Goal: Information Seeking & Learning: Learn about a topic

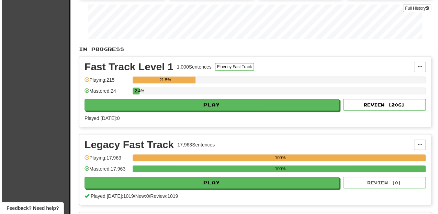
scroll to position [114, 0]
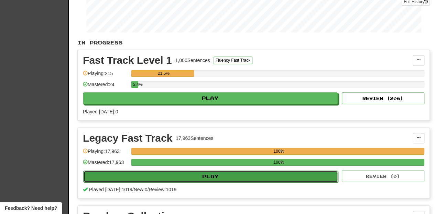
click at [188, 174] on button "Play" at bounding box center [210, 176] width 255 height 12
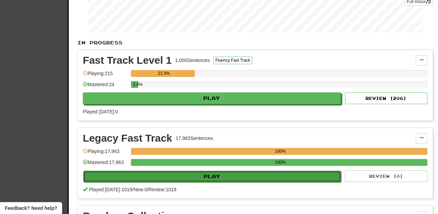
select select "**"
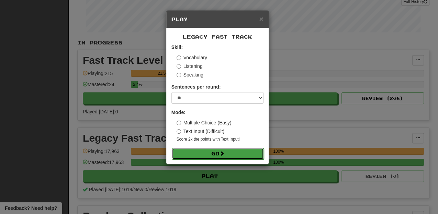
click at [205, 155] on button "Go" at bounding box center [218, 154] width 92 height 12
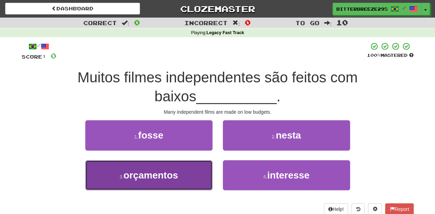
click at [173, 183] on button "3 . orçamentos" at bounding box center [148, 175] width 127 height 30
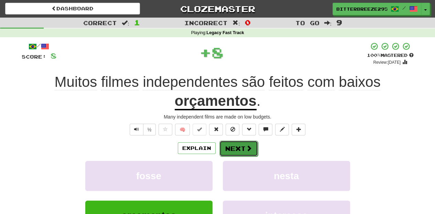
click at [237, 148] on button "Next" at bounding box center [238, 148] width 39 height 16
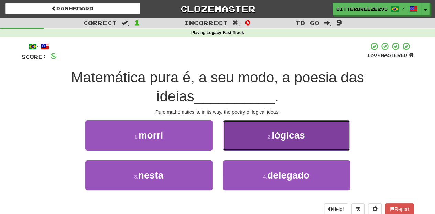
click at [233, 146] on button "2 . lógicas" at bounding box center [286, 135] width 127 height 30
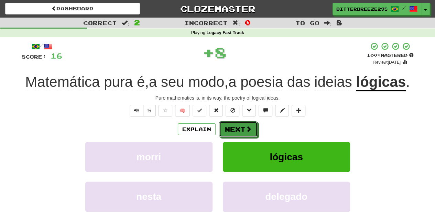
click at [233, 137] on button "Next" at bounding box center [238, 129] width 39 height 16
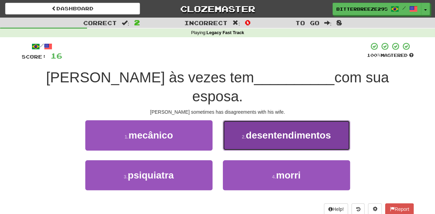
click at [237, 123] on button "2 . desentendimentos" at bounding box center [286, 135] width 127 height 30
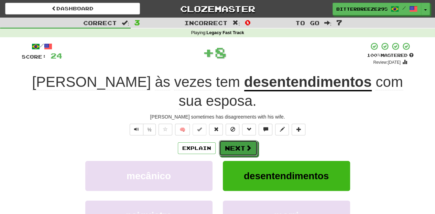
click at [234, 140] on button "Next" at bounding box center [238, 148] width 39 height 16
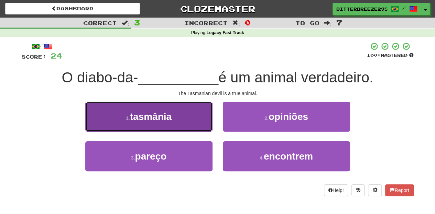
click at [175, 111] on button "1 . [GEOGRAPHIC_DATA]" at bounding box center [148, 116] width 127 height 30
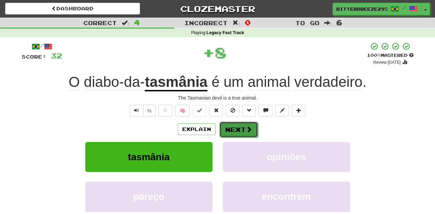
click at [223, 135] on button "Next" at bounding box center [238, 129] width 39 height 16
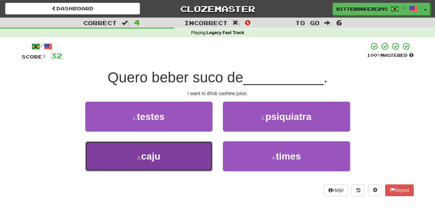
click at [190, 156] on button "3 . caju" at bounding box center [148, 156] width 127 height 30
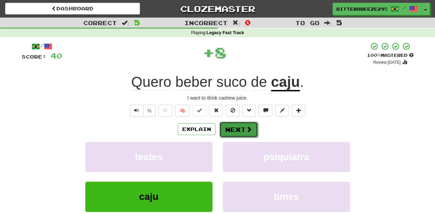
click at [224, 133] on button "Next" at bounding box center [238, 129] width 39 height 16
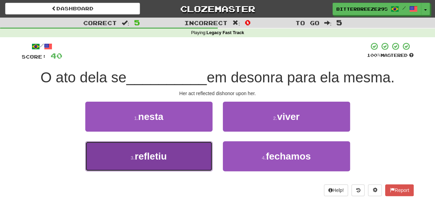
click at [189, 151] on button "3 . refletiu" at bounding box center [148, 156] width 127 height 30
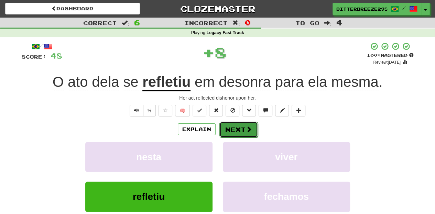
click at [225, 130] on button "Next" at bounding box center [238, 129] width 39 height 16
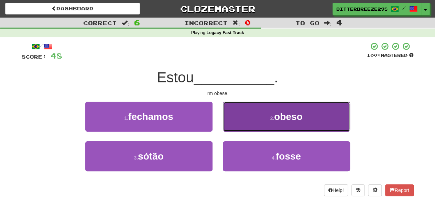
click at [235, 123] on button "2 . obeso" at bounding box center [286, 116] width 127 height 30
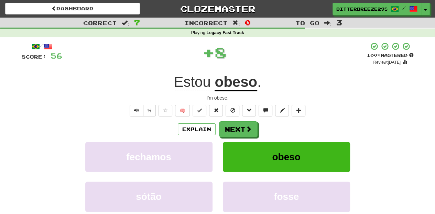
click at [235, 123] on button "Next" at bounding box center [238, 129] width 39 height 16
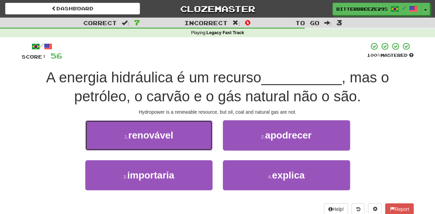
drag, startPoint x: 173, startPoint y: 133, endPoint x: 180, endPoint y: 138, distance: 8.0
click at [178, 136] on button "1 . renovável" at bounding box center [148, 135] width 127 height 30
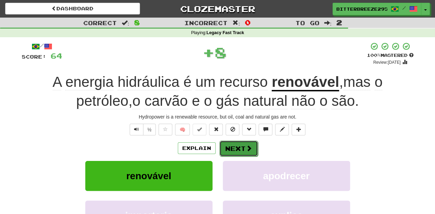
click at [244, 149] on button "Next" at bounding box center [238, 148] width 39 height 16
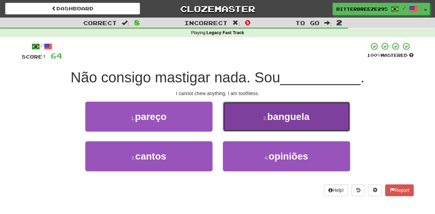
click at [253, 126] on button "2 . banguela" at bounding box center [286, 116] width 127 height 30
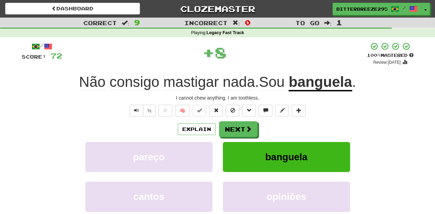
click at [247, 127] on span at bounding box center [248, 128] width 6 height 6
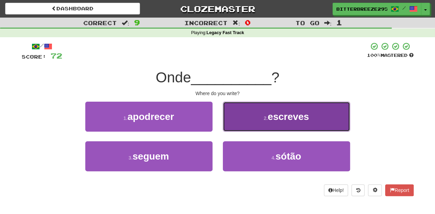
click at [239, 126] on button "2 . escreves" at bounding box center [286, 116] width 127 height 30
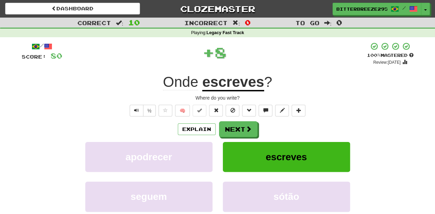
click at [239, 126] on button "Next" at bounding box center [238, 129] width 39 height 16
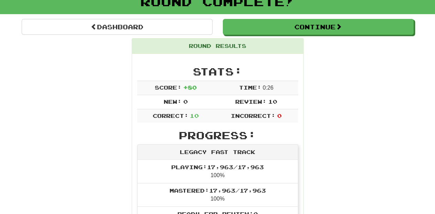
scroll to position [23, 0]
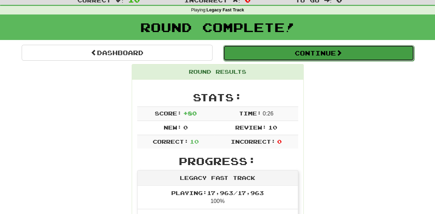
click at [252, 48] on button "Continue" at bounding box center [318, 53] width 191 height 16
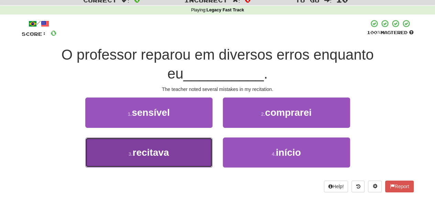
click at [181, 152] on button "3 . recitava" at bounding box center [148, 152] width 127 height 30
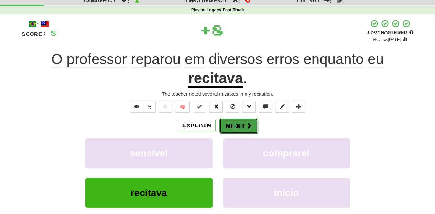
click at [238, 122] on button "Next" at bounding box center [238, 126] width 39 height 16
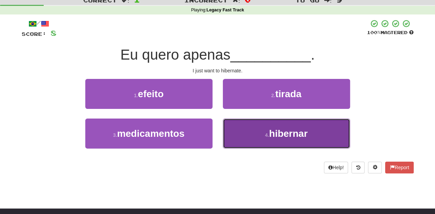
click at [240, 145] on button "4 . hibernar" at bounding box center [286, 133] width 127 height 30
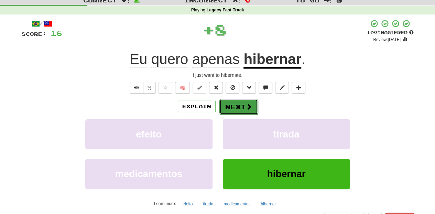
click at [234, 110] on button "Next" at bounding box center [238, 107] width 39 height 16
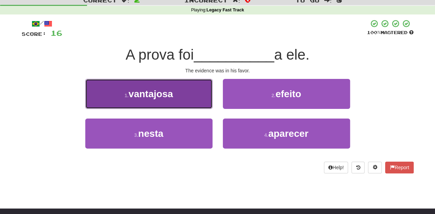
click at [182, 101] on button "1 . vantajosa" at bounding box center [148, 94] width 127 height 30
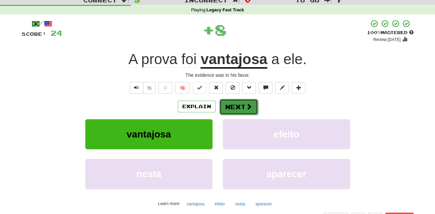
click at [221, 103] on button "Next" at bounding box center [238, 107] width 39 height 16
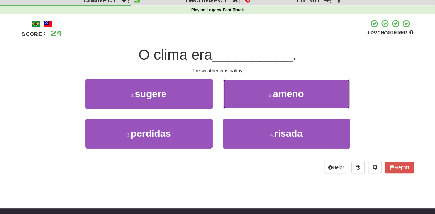
click at [234, 96] on button "2 . ameno" at bounding box center [286, 94] width 127 height 30
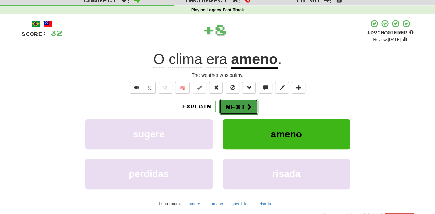
click at [231, 107] on button "Next" at bounding box center [238, 107] width 39 height 16
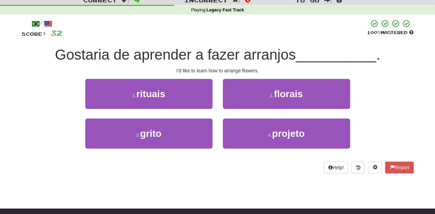
click at [222, 100] on div "2 . florais" at bounding box center [287, 99] width 138 height 40
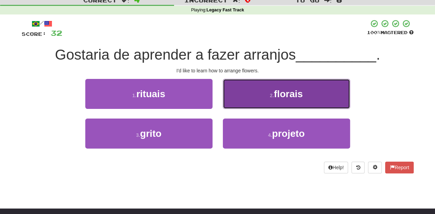
click at [228, 100] on button "2 . florais" at bounding box center [286, 94] width 127 height 30
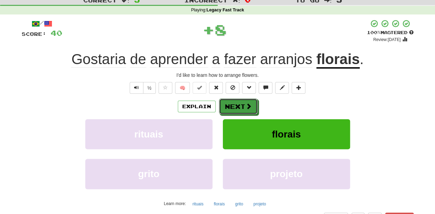
click at [228, 100] on button "Next" at bounding box center [238, 106] width 39 height 16
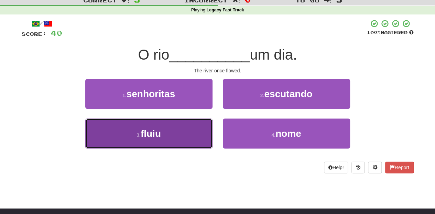
click at [176, 128] on button "3 . fluiu" at bounding box center [148, 133] width 127 height 30
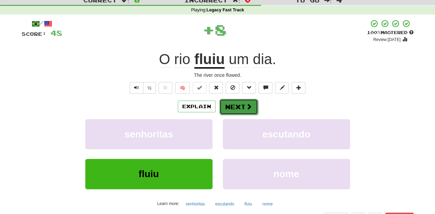
click at [226, 109] on button "Next" at bounding box center [238, 107] width 39 height 16
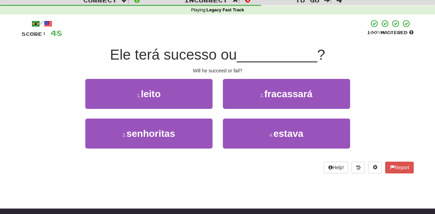
click at [233, 109] on div "2 . fracassará" at bounding box center [287, 99] width 138 height 40
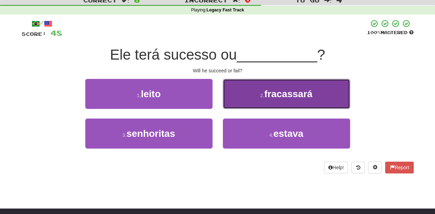
click at [235, 100] on button "2 . fracassará" at bounding box center [286, 94] width 127 height 30
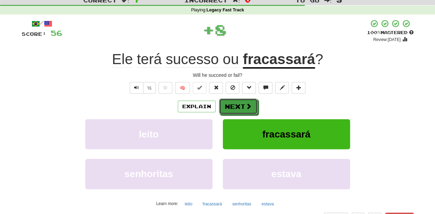
click at [235, 100] on button "Next" at bounding box center [238, 106] width 39 height 16
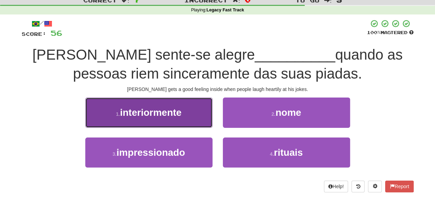
click at [189, 122] on button "1 . interiormente" at bounding box center [148, 112] width 127 height 30
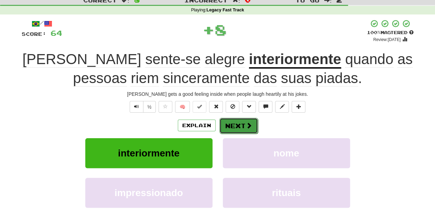
click at [230, 123] on button "Next" at bounding box center [238, 126] width 39 height 16
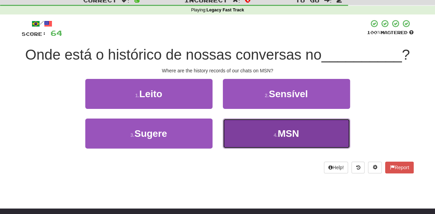
click at [243, 134] on button "4 . MSN" at bounding box center [286, 133] width 127 height 30
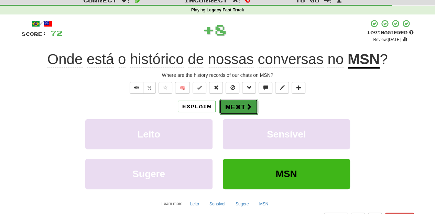
click at [236, 111] on button "Next" at bounding box center [238, 107] width 39 height 16
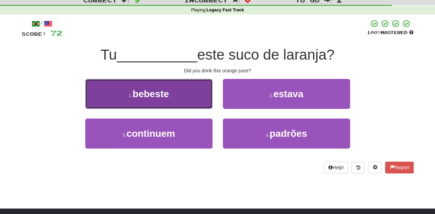
click at [175, 101] on button "1 . bebeste" at bounding box center [148, 94] width 127 height 30
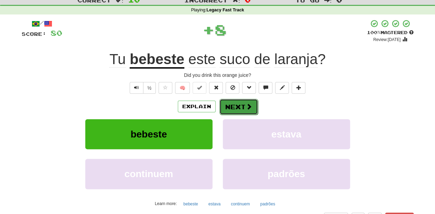
click at [227, 105] on button "Next" at bounding box center [238, 107] width 39 height 16
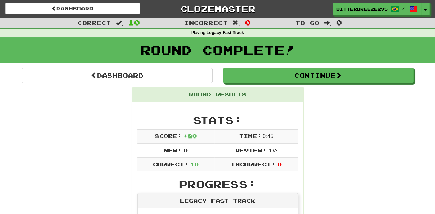
scroll to position [0, 0]
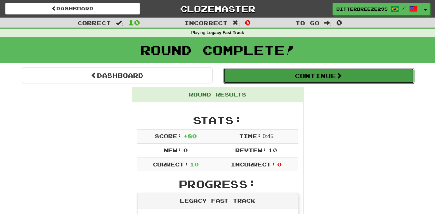
click at [283, 75] on button "Continue" at bounding box center [318, 76] width 191 height 16
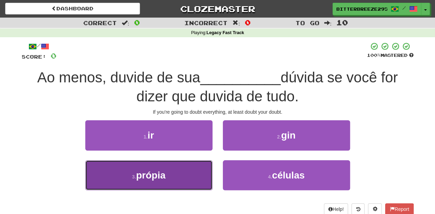
click at [196, 178] on button "3 . própia" at bounding box center [148, 175] width 127 height 30
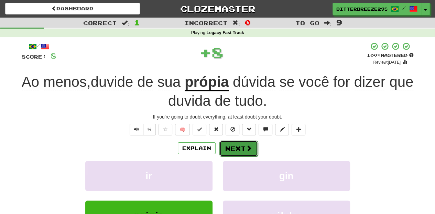
click at [228, 148] on button "Next" at bounding box center [238, 148] width 39 height 16
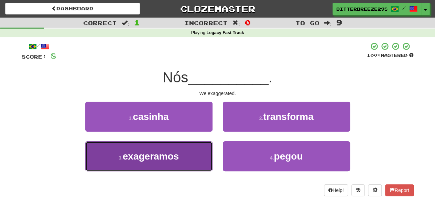
click at [195, 161] on button "3 . exageramos" at bounding box center [148, 156] width 127 height 30
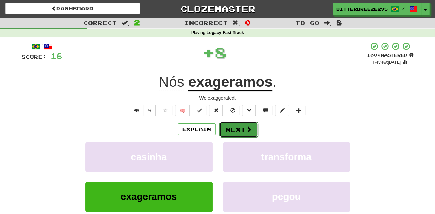
click at [238, 127] on button "Next" at bounding box center [238, 129] width 39 height 16
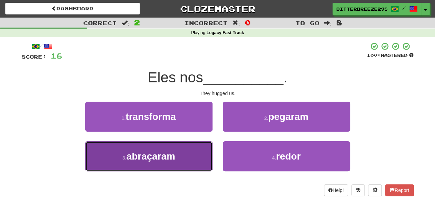
click at [186, 156] on button "3 . abraçaram" at bounding box center [148, 156] width 127 height 30
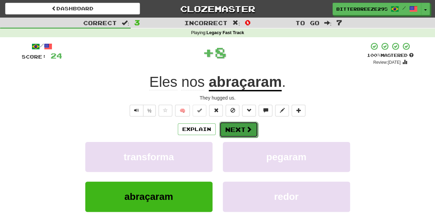
click at [229, 134] on button "Next" at bounding box center [238, 129] width 39 height 16
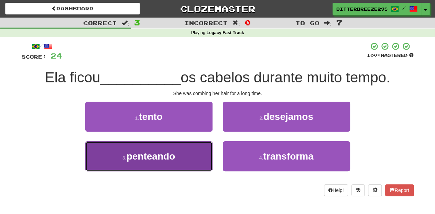
click at [190, 159] on button "3 . penteando" at bounding box center [148, 156] width 127 height 30
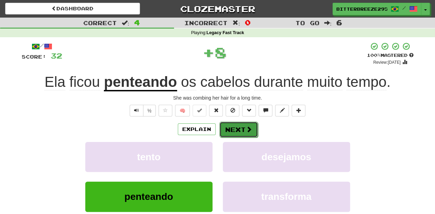
click at [237, 123] on button "Next" at bounding box center [238, 129] width 39 height 16
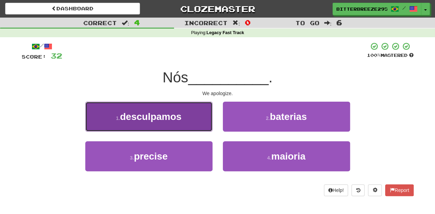
click at [172, 124] on button "1 . desculpamos" at bounding box center [148, 116] width 127 height 30
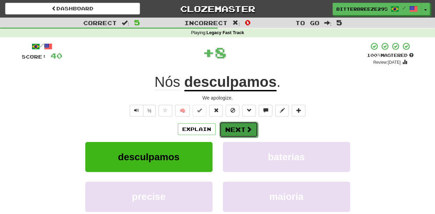
click at [236, 134] on button "Next" at bounding box center [238, 129] width 39 height 16
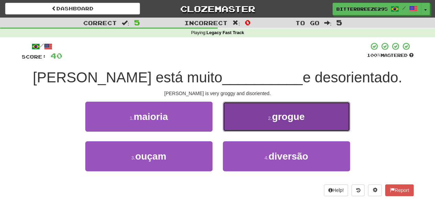
click at [233, 126] on button "2 . grogue" at bounding box center [286, 116] width 127 height 30
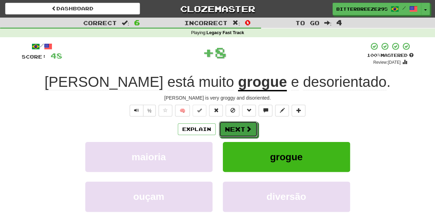
click at [233, 126] on button "Next" at bounding box center [238, 129] width 39 height 16
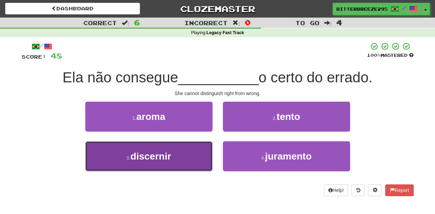
click at [179, 149] on button "3 . discernir" at bounding box center [148, 156] width 127 height 30
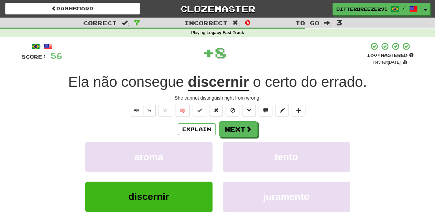
click at [217, 129] on div "Explain Next" at bounding box center [218, 129] width 392 height 16
click at [237, 134] on button "Next" at bounding box center [238, 129] width 39 height 16
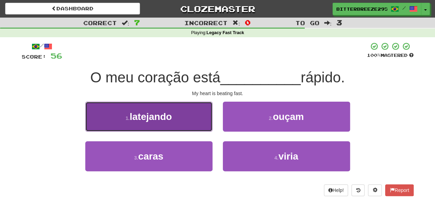
click at [183, 123] on button "1 . latejando" at bounding box center [148, 116] width 127 height 30
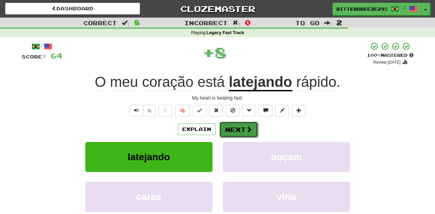
click at [226, 128] on button "Next" at bounding box center [238, 129] width 39 height 16
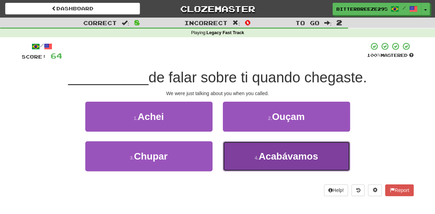
click at [233, 155] on button "4 . Acabávamos" at bounding box center [286, 156] width 127 height 30
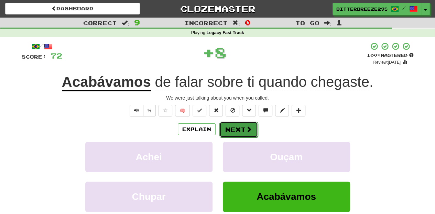
click at [231, 132] on button "Next" at bounding box center [238, 129] width 39 height 16
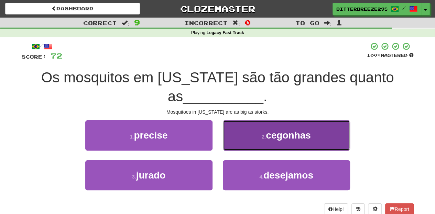
click at [236, 146] on button "2 . cegonhas" at bounding box center [286, 135] width 127 height 30
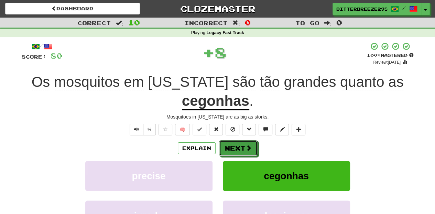
click at [236, 146] on button "Next" at bounding box center [238, 148] width 39 height 16
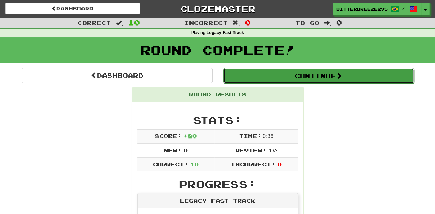
click at [262, 80] on button "Continue" at bounding box center [318, 76] width 191 height 16
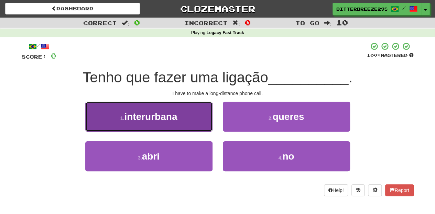
click at [182, 119] on button "1 . interurbana" at bounding box center [148, 116] width 127 height 30
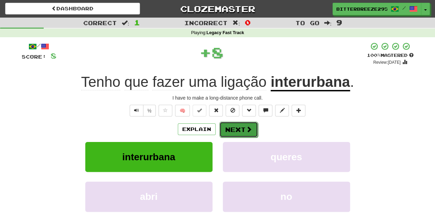
click at [232, 130] on button "Next" at bounding box center [238, 129] width 39 height 16
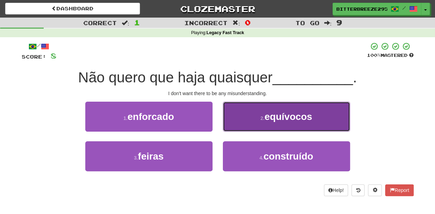
click at [236, 126] on button "2 . equívocos" at bounding box center [286, 116] width 127 height 30
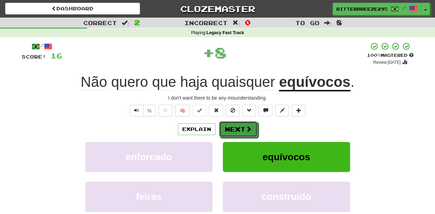
click at [236, 126] on button "Next" at bounding box center [238, 129] width 39 height 16
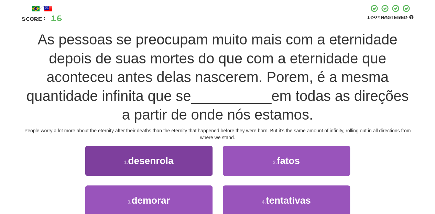
scroll to position [46, 0]
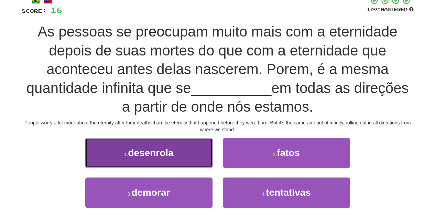
click at [188, 160] on button "1 . desenrola" at bounding box center [148, 153] width 127 height 30
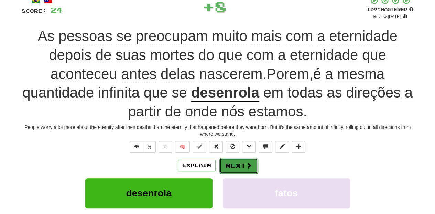
click at [237, 162] on button "Next" at bounding box center [238, 165] width 39 height 16
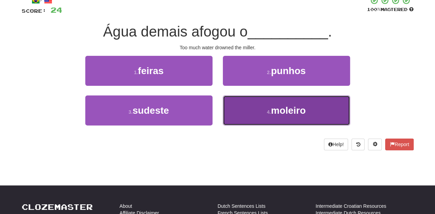
click at [239, 109] on button "4 . moleiro" at bounding box center [286, 110] width 127 height 30
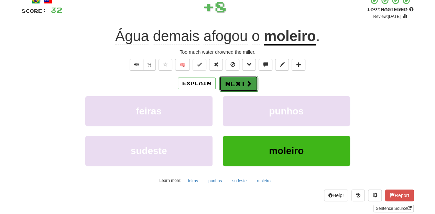
click at [237, 87] on button "Next" at bounding box center [238, 84] width 39 height 16
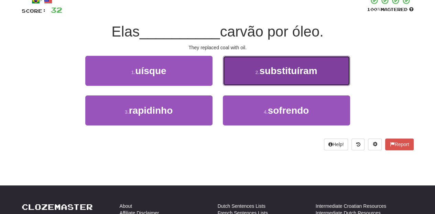
click at [235, 80] on button "2 . substituíram" at bounding box center [286, 71] width 127 height 30
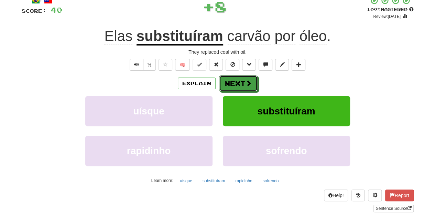
click at [235, 80] on button "Next" at bounding box center [238, 83] width 39 height 16
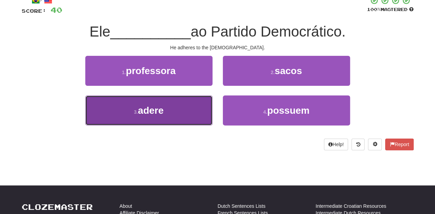
click at [187, 108] on button "3 . adere" at bounding box center [148, 110] width 127 height 30
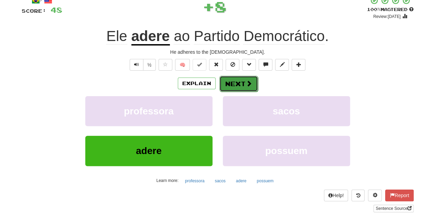
click at [230, 82] on button "Next" at bounding box center [238, 84] width 39 height 16
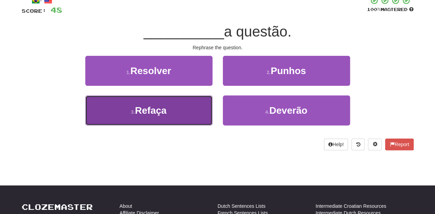
click at [176, 108] on button "3 . Refaça" at bounding box center [148, 110] width 127 height 30
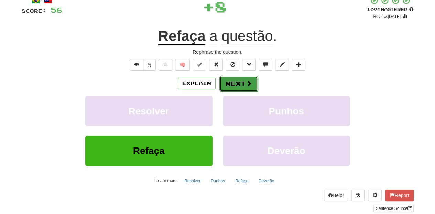
click at [227, 83] on button "Next" at bounding box center [238, 84] width 39 height 16
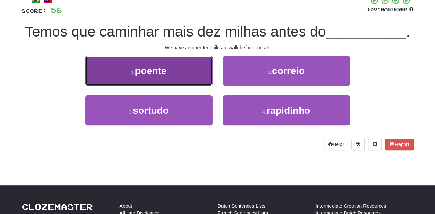
click at [181, 78] on button "1 . poente" at bounding box center [148, 71] width 127 height 30
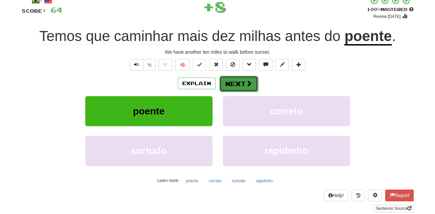
click at [234, 85] on button "Next" at bounding box center [238, 84] width 39 height 16
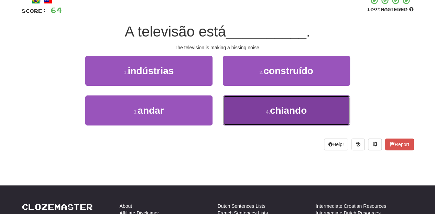
click at [238, 106] on button "4 . chiando" at bounding box center [286, 110] width 127 height 30
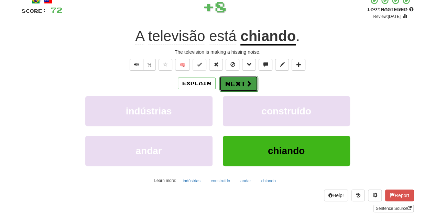
click at [242, 86] on button "Next" at bounding box center [238, 84] width 39 height 16
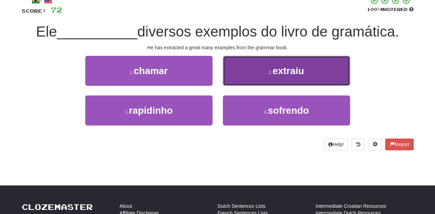
click at [231, 76] on button "2 . extraiu" at bounding box center [286, 71] width 127 height 30
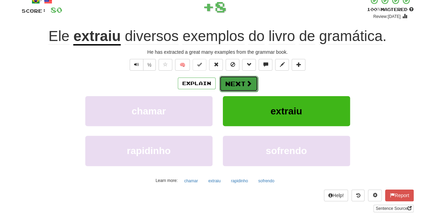
click at [230, 78] on button "Next" at bounding box center [238, 84] width 39 height 16
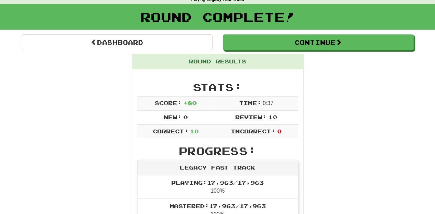
scroll to position [30, 0]
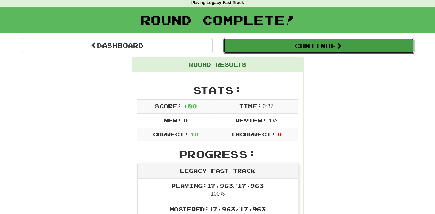
click at [276, 47] on button "Continue" at bounding box center [318, 46] width 191 height 16
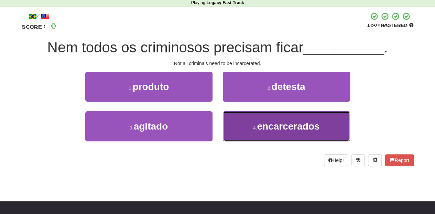
click at [255, 127] on small "4 ." at bounding box center [255, 128] width 4 height 6
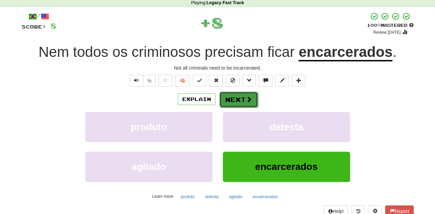
click at [235, 99] on button "Next" at bounding box center [238, 99] width 39 height 16
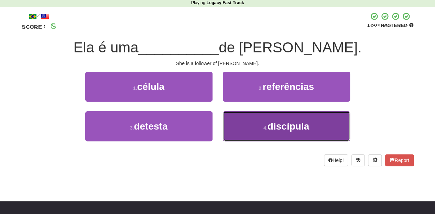
click at [268, 127] on span "discípula" at bounding box center [288, 126] width 42 height 11
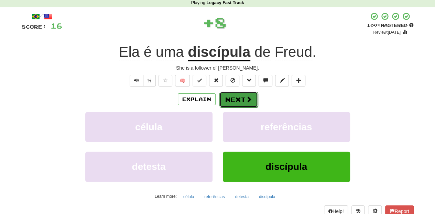
click at [220, 100] on button "Next" at bounding box center [238, 99] width 39 height 16
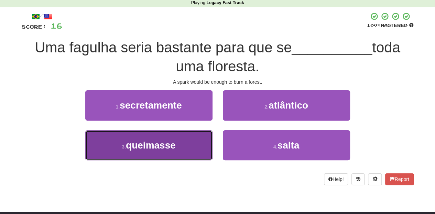
click at [167, 145] on span "queimasse" at bounding box center [151, 145] width 50 height 11
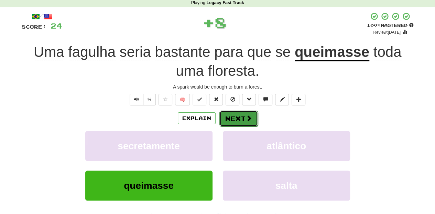
click at [227, 118] on button "Next" at bounding box center [238, 118] width 39 height 16
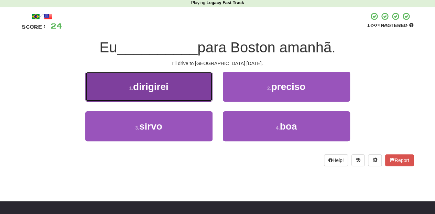
click at [188, 97] on button "1 . dirigirei" at bounding box center [148, 87] width 127 height 30
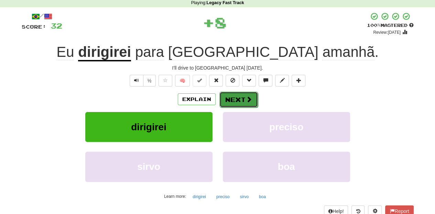
click at [230, 100] on button "Next" at bounding box center [238, 99] width 39 height 16
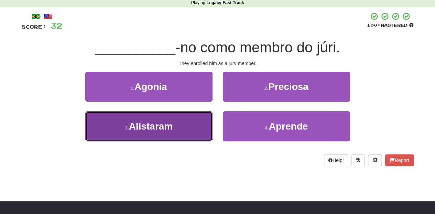
click at [202, 120] on button "3 . Alistaram" at bounding box center [148, 126] width 127 height 30
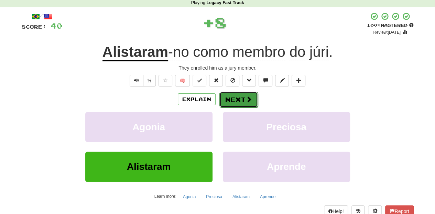
click at [232, 93] on button "Next" at bounding box center [238, 99] width 39 height 16
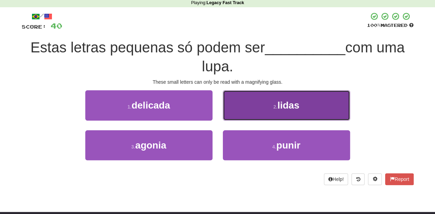
click at [232, 105] on button "2 . lidas" at bounding box center [286, 105] width 127 height 30
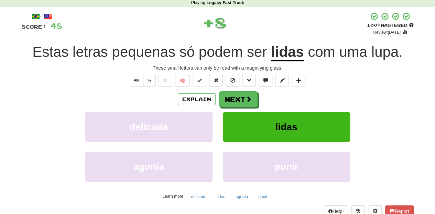
click at [230, 111] on div "Explain Next delicada lidas agonia punir Learn more: delicada lidas agonia punir" at bounding box center [218, 146] width 392 height 110
click at [230, 100] on button "Next" at bounding box center [238, 99] width 39 height 16
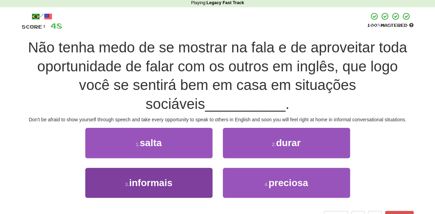
drag, startPoint x: 179, startPoint y: 164, endPoint x: 177, endPoint y: 171, distance: 6.6
click at [179, 165] on div "1 . salta" at bounding box center [149, 148] width 138 height 40
click at [177, 177] on button "3 . informais" at bounding box center [148, 182] width 127 height 30
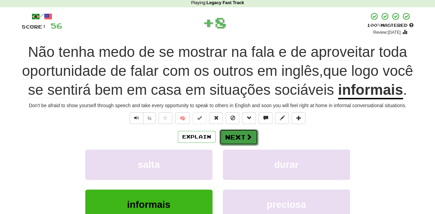
click at [235, 145] on button "Next" at bounding box center [238, 137] width 39 height 16
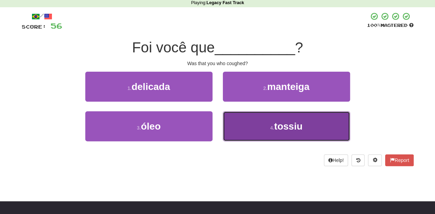
click at [238, 123] on button "4 . tossiu" at bounding box center [286, 126] width 127 height 30
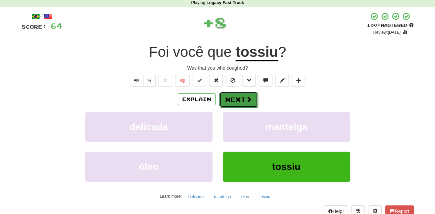
click at [235, 104] on button "Next" at bounding box center [238, 99] width 39 height 16
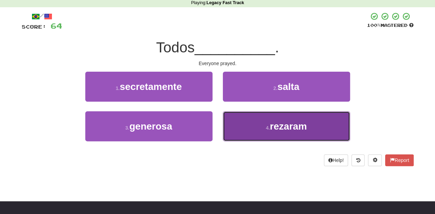
click at [247, 128] on button "4 . rezaram" at bounding box center [286, 126] width 127 height 30
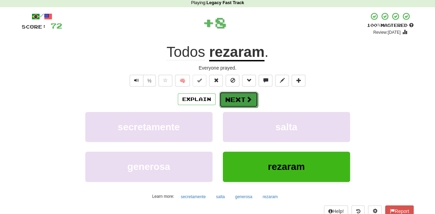
click at [236, 106] on button "Next" at bounding box center [238, 99] width 39 height 16
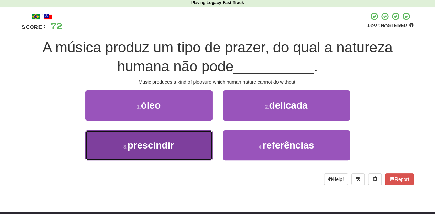
click at [181, 140] on button "3 . prescindir" at bounding box center [148, 145] width 127 height 30
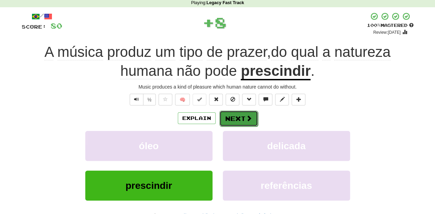
click at [231, 115] on button "Next" at bounding box center [238, 118] width 39 height 16
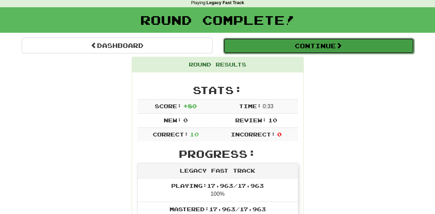
click at [256, 50] on button "Continue" at bounding box center [318, 46] width 191 height 16
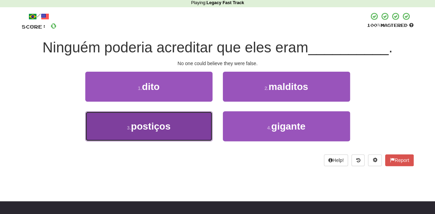
click at [173, 121] on button "3 . postiços" at bounding box center [148, 126] width 127 height 30
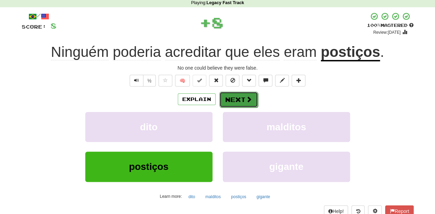
click at [239, 102] on button "Next" at bounding box center [238, 99] width 39 height 16
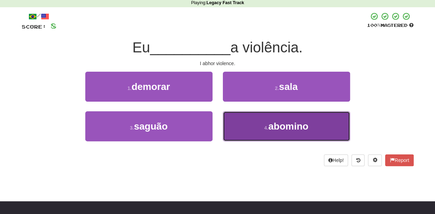
click at [251, 113] on button "4 . abomino" at bounding box center [286, 126] width 127 height 30
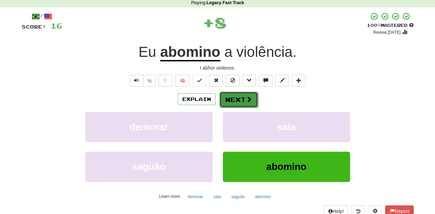
click at [231, 98] on button "Next" at bounding box center [238, 99] width 39 height 16
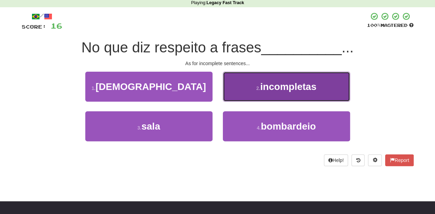
click at [231, 97] on button "2 . incompletas" at bounding box center [286, 87] width 127 height 30
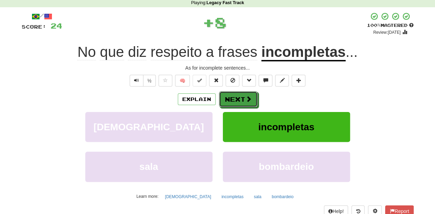
click at [231, 97] on button "Next" at bounding box center [238, 99] width 39 height 16
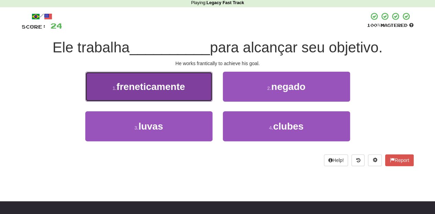
click at [193, 95] on button "1 . freneticamente" at bounding box center [148, 87] width 127 height 30
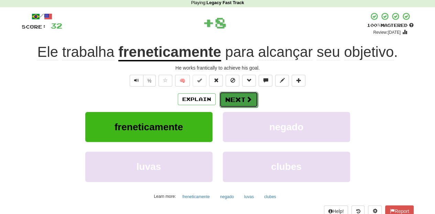
click at [238, 103] on button "Next" at bounding box center [238, 99] width 39 height 16
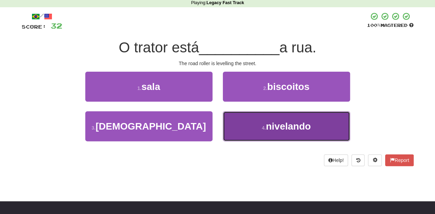
click at [238, 117] on button "4 . nivelando" at bounding box center [286, 126] width 127 height 30
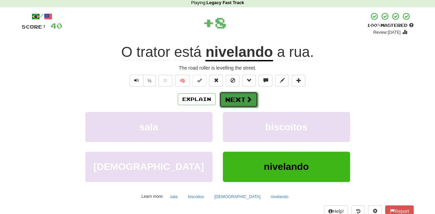
click at [234, 104] on button "Next" at bounding box center [238, 99] width 39 height 16
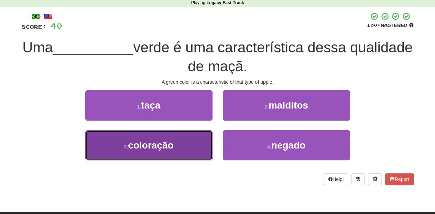
click at [197, 142] on button "3 . coloração" at bounding box center [148, 145] width 127 height 30
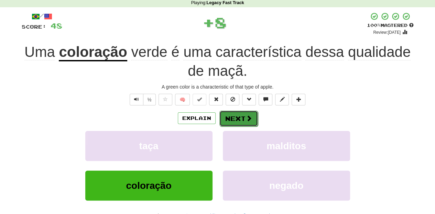
click at [230, 118] on button "Next" at bounding box center [238, 118] width 39 height 16
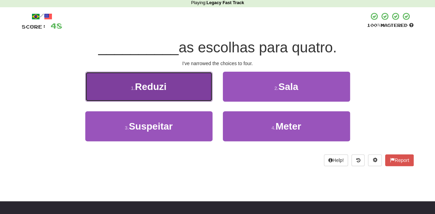
click at [179, 94] on button "1 . Reduzi" at bounding box center [148, 87] width 127 height 30
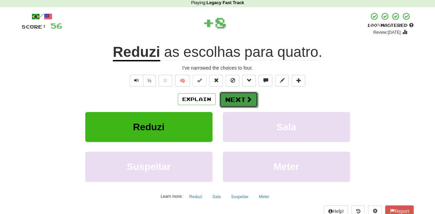
click at [234, 102] on button "Next" at bounding box center [238, 99] width 39 height 16
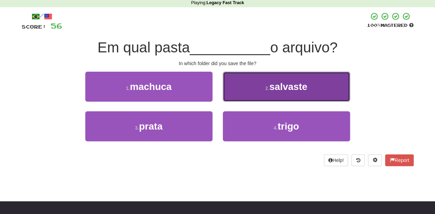
click at [241, 95] on button "2 . salvaste" at bounding box center [286, 87] width 127 height 30
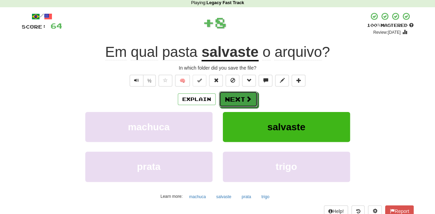
click at [241, 95] on button "Next" at bounding box center [238, 99] width 39 height 16
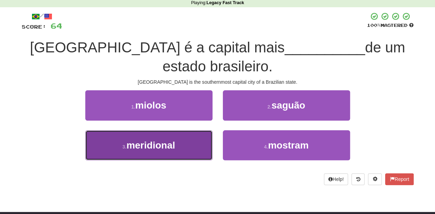
click at [182, 138] on button "3 . meridional" at bounding box center [148, 145] width 127 height 30
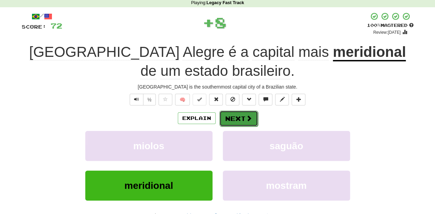
click at [232, 116] on button "Next" at bounding box center [238, 118] width 39 height 16
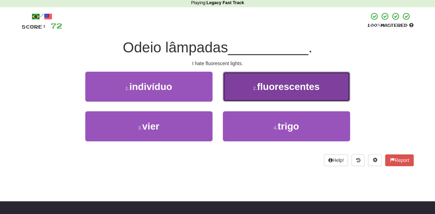
click at [232, 97] on button "2 . fluorescentes" at bounding box center [286, 87] width 127 height 30
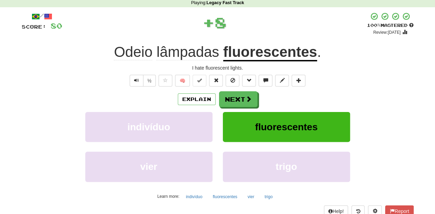
click at [232, 97] on button "Next" at bounding box center [238, 99] width 39 height 16
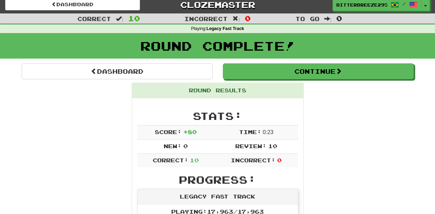
scroll to position [0, 0]
